Goal: Transaction & Acquisition: Purchase product/service

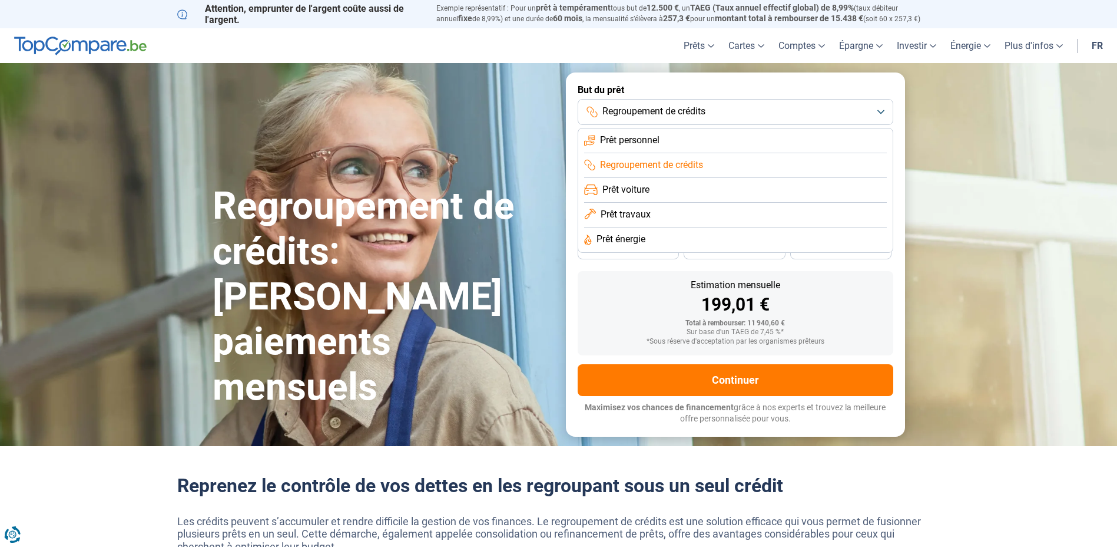
click at [733, 101] on button "Regroupement de crédits" at bounding box center [736, 112] width 316 height 26
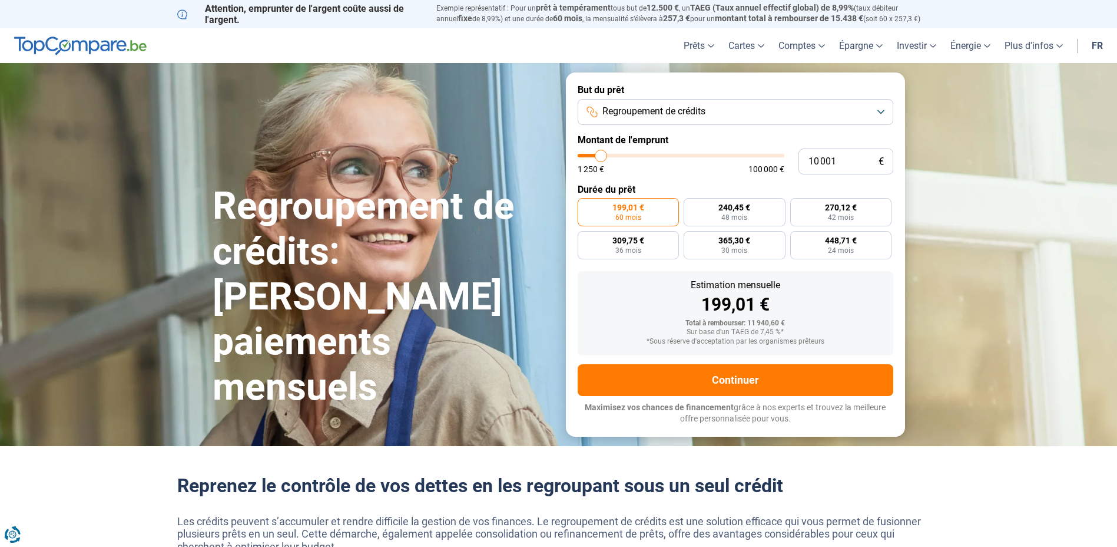
click at [754, 112] on button "Regroupement de crédits" at bounding box center [736, 112] width 316 height 26
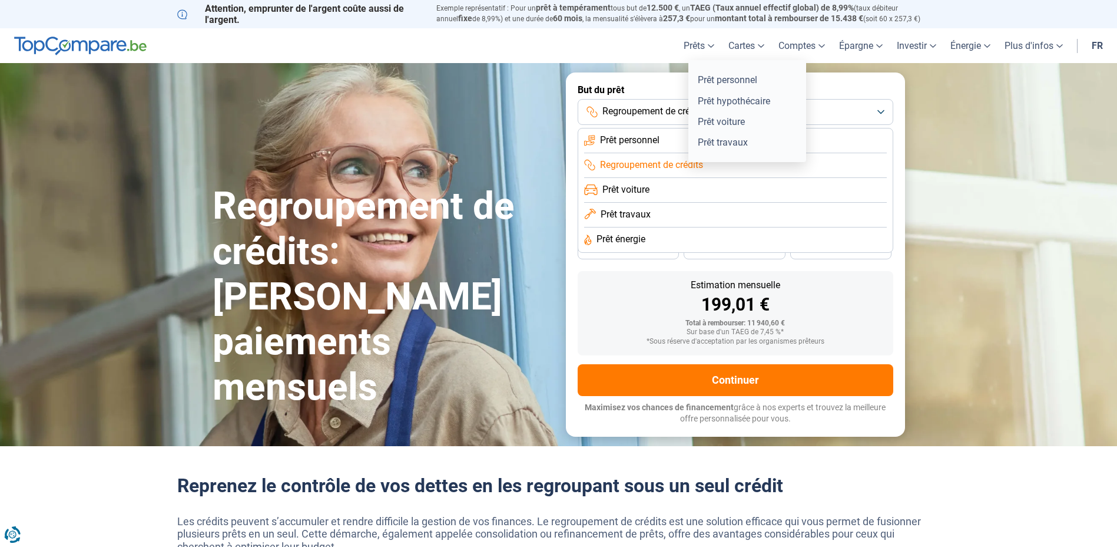
click at [703, 43] on link "Prêts" at bounding box center [699, 45] width 45 height 35
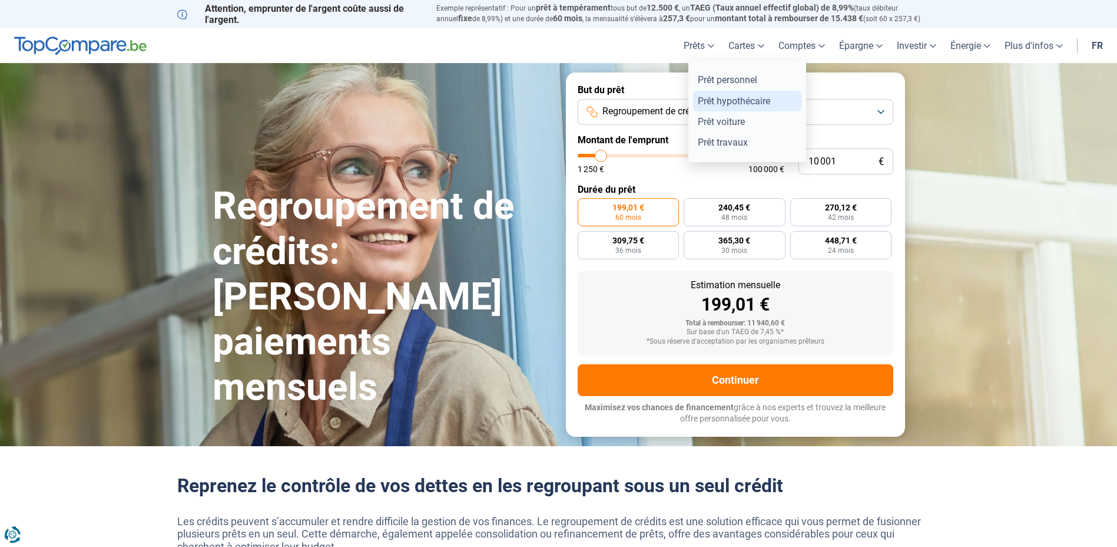
click at [733, 98] on link "Prêt hypothécaire" at bounding box center [747, 101] width 108 height 21
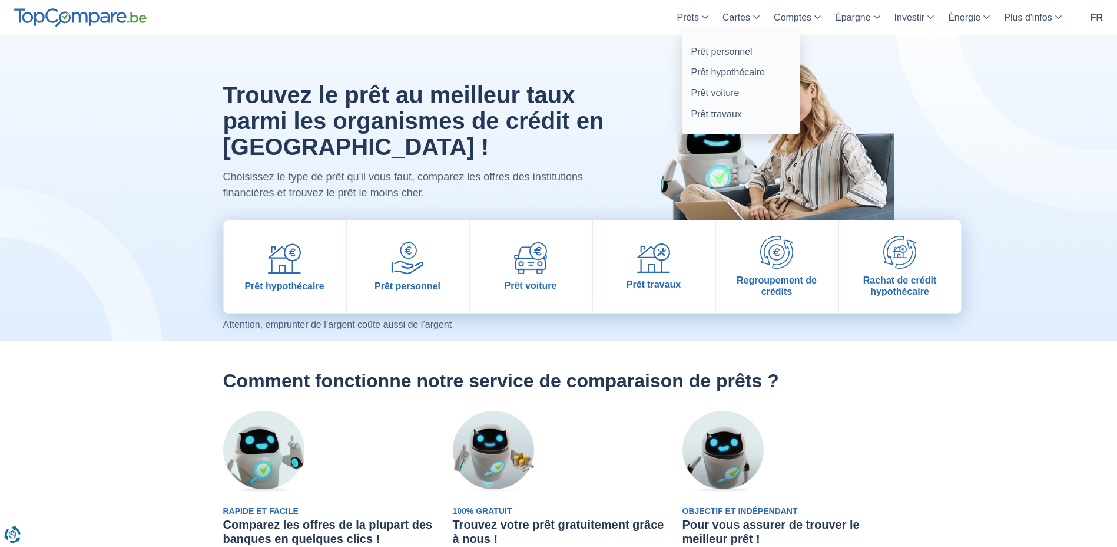
click at [701, 16] on link "Prêts" at bounding box center [692, 17] width 45 height 35
click at [711, 69] on link "Prêt hypothécaire" at bounding box center [741, 72] width 108 height 21
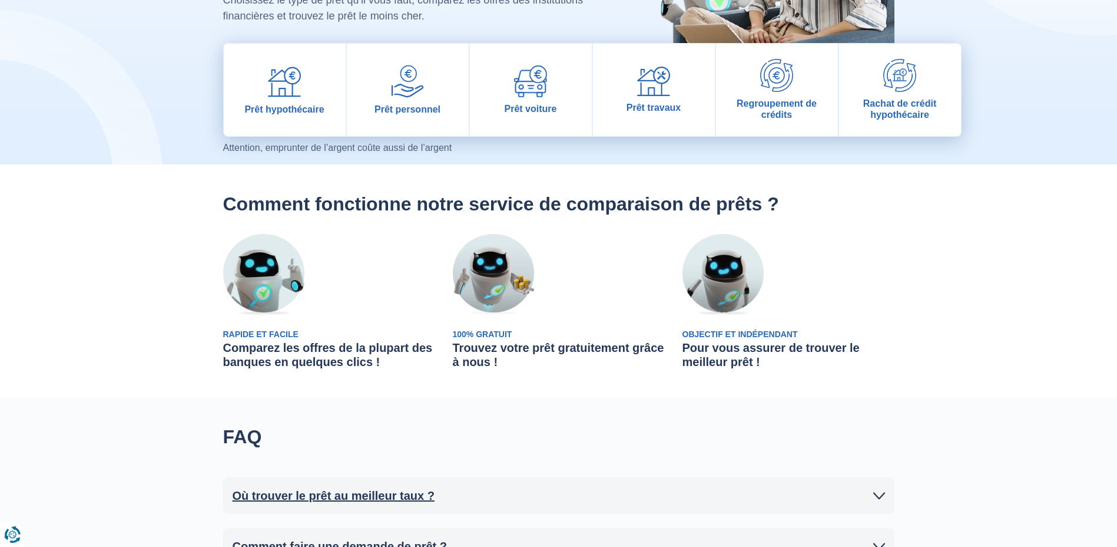
scroll to position [294, 0]
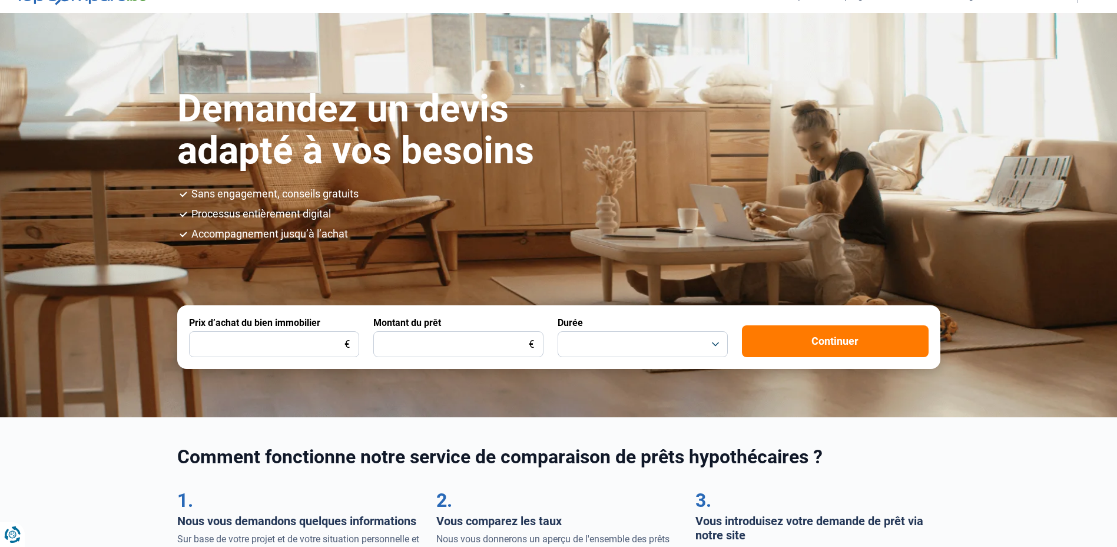
scroll to position [118, 0]
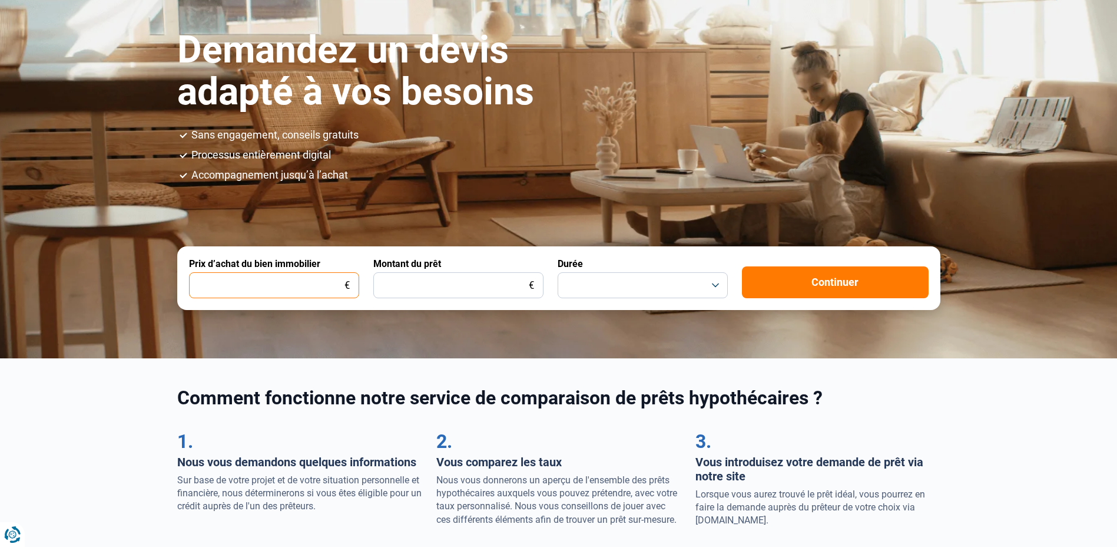
click at [276, 286] on input "Prix d’achat du bien immobilier" at bounding box center [274, 285] width 170 height 26
type input "200.000"
type input "250.000"
click at [584, 281] on button "button" at bounding box center [643, 285] width 170 height 26
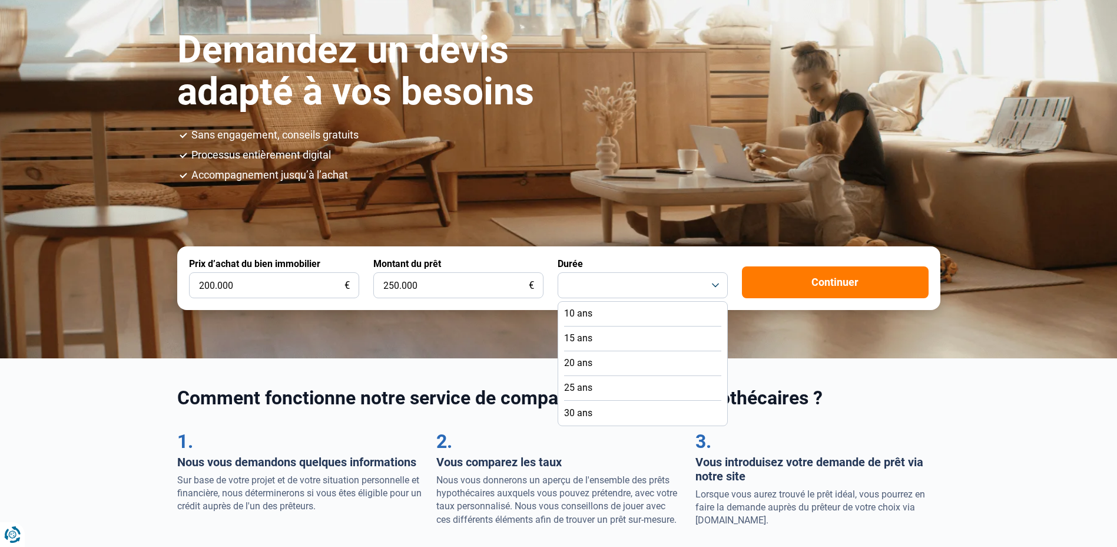
click at [605, 386] on li "25 ans" at bounding box center [642, 388] width 157 height 25
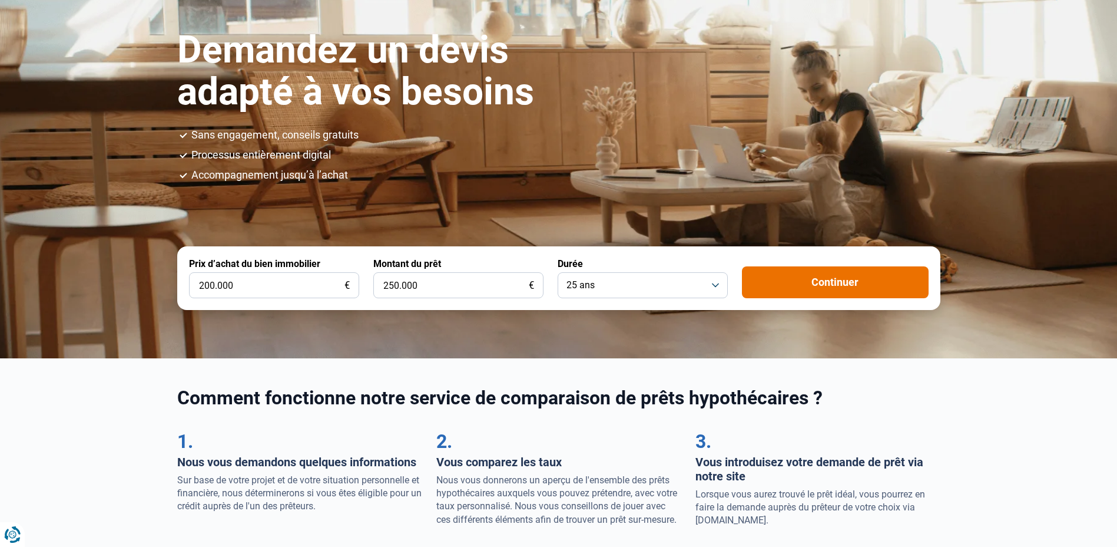
click at [799, 280] on button "Continuer" at bounding box center [835, 282] width 187 height 32
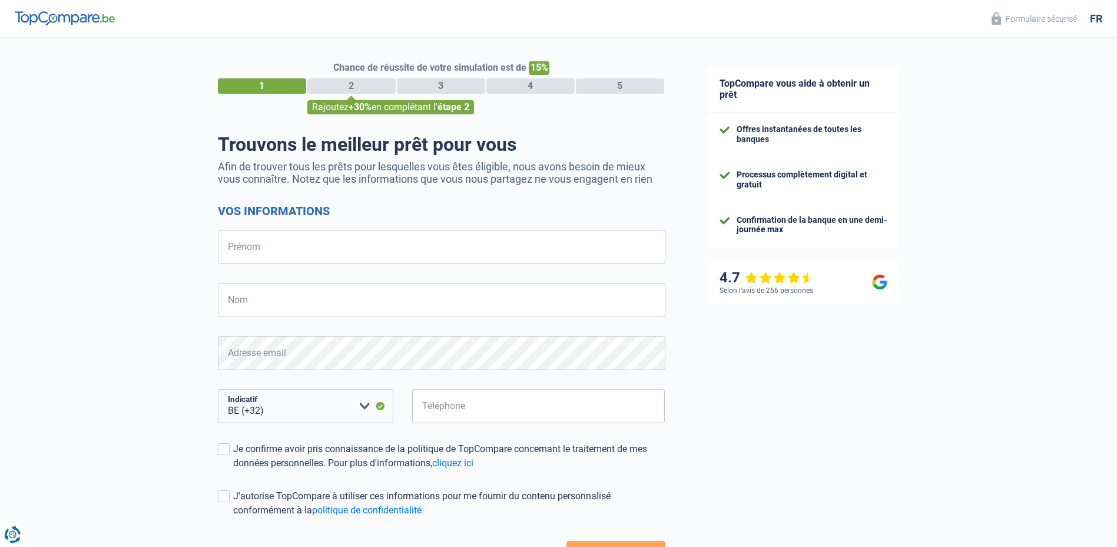
select select "32"
